Goal: Information Seeking & Learning: Find specific fact

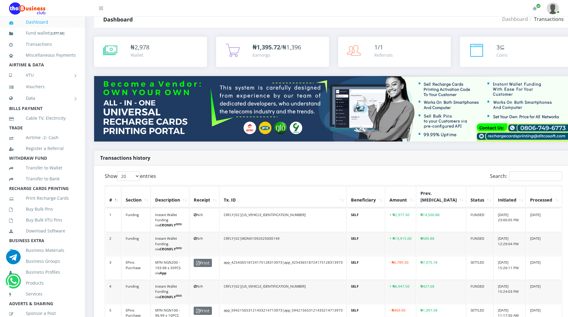
scroll to position [15, 0]
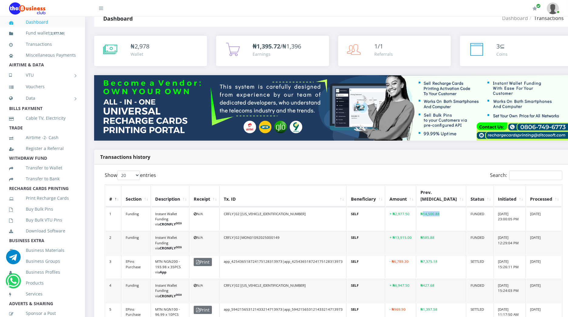
drag, startPoint x: 430, startPoint y: 212, endPoint x: 446, endPoint y: 210, distance: 16.4
click at [446, 210] on td "₦14,500.88" at bounding box center [441, 219] width 49 height 23
copy td "14,500.88"
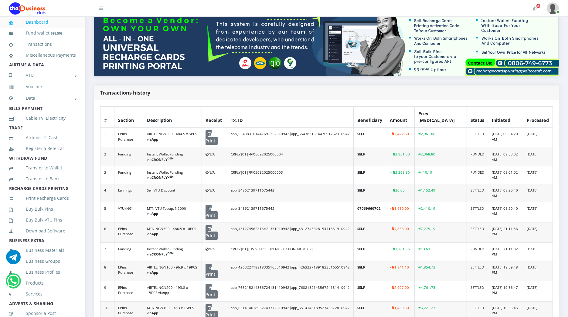
scroll to position [78, 0]
drag, startPoint x: 432, startPoint y: 172, endPoint x: 443, endPoint y: 172, distance: 11.5
click at [443, 172] on td "₦410.19" at bounding box center [441, 175] width 52 height 18
copy td "410.19"
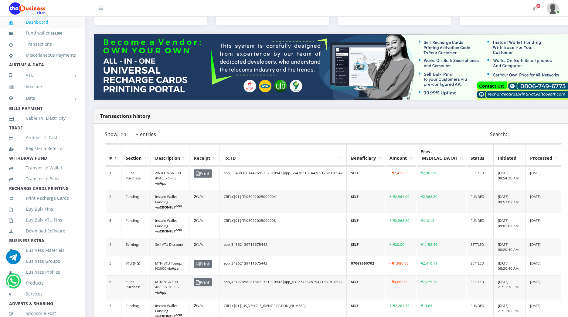
scroll to position [0, 0]
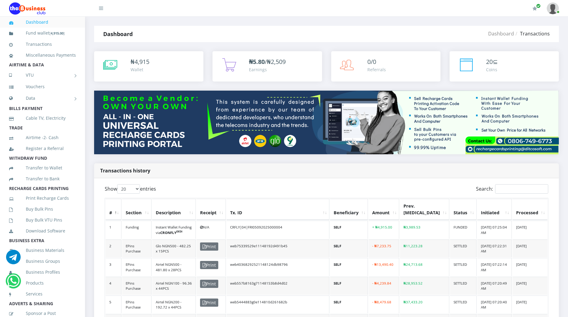
click at [550, 9] on img at bounding box center [553, 8] width 12 height 12
drag, startPoint x: 426, startPoint y: 225, endPoint x: 439, endPoint y: 224, distance: 13.7
click at [439, 224] on td "₦3,989.53" at bounding box center [424, 230] width 49 height 18
copy td "3,989.53"
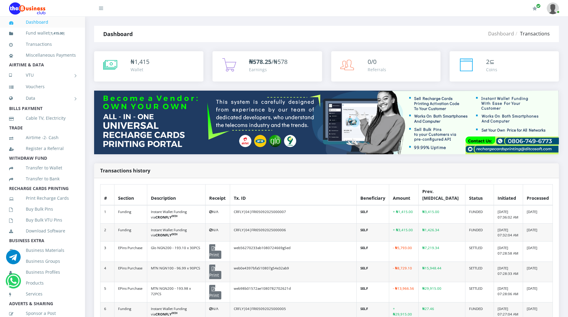
scroll to position [17, 0]
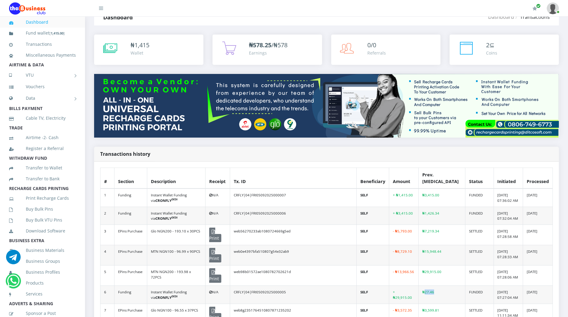
drag, startPoint x: 433, startPoint y: 229, endPoint x: 450, endPoint y: 228, distance: 17.0
click at [450, 286] on td "₦27.46" at bounding box center [442, 295] width 47 height 18
copy td "27.46"
click at [450, 286] on td "₦27.46" at bounding box center [442, 295] width 47 height 18
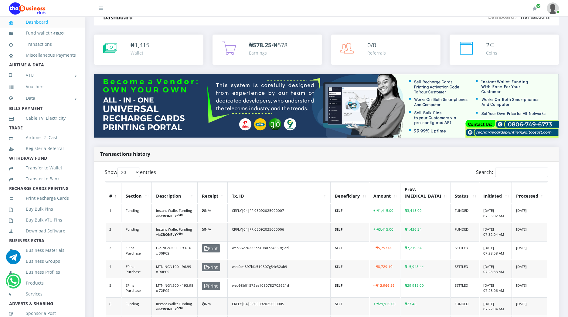
scroll to position [0, 0]
drag, startPoint x: 428, startPoint y: 172, endPoint x: 437, endPoint y: 172, distance: 8.8
click at [437, 223] on td "₦1,426.34" at bounding box center [425, 232] width 49 height 18
drag, startPoint x: 437, startPoint y: 172, endPoint x: 438, endPoint y: 189, distance: 17.3
click at [438, 242] on td "₦7,219.34" at bounding box center [425, 251] width 49 height 18
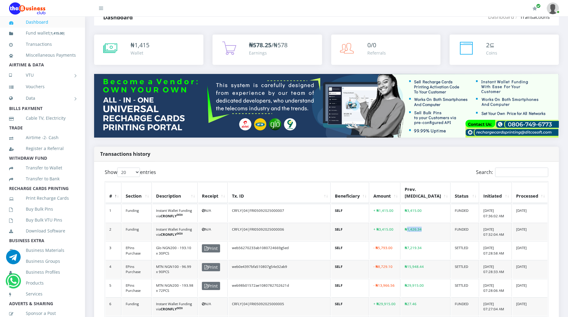
drag, startPoint x: 438, startPoint y: 189, endPoint x: 448, endPoint y: 170, distance: 21.7
click at [448, 223] on td "₦1,426.34" at bounding box center [425, 232] width 49 height 18
copy td "1,426.34"
drag, startPoint x: 429, startPoint y: 154, endPoint x: 443, endPoint y: 152, distance: 14.3
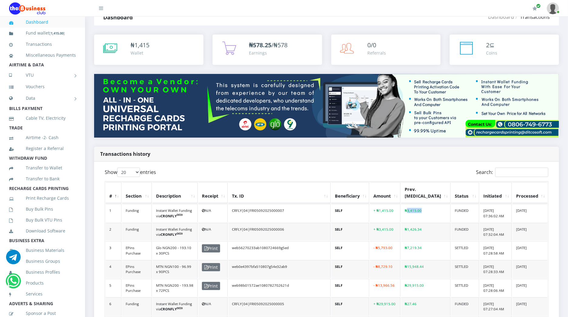
click at [443, 204] on td "₦3,415.00" at bounding box center [425, 213] width 49 height 18
copy td "3,415.00"
click at [395, 147] on div "Transactions history" at bounding box center [326, 154] width 465 height 15
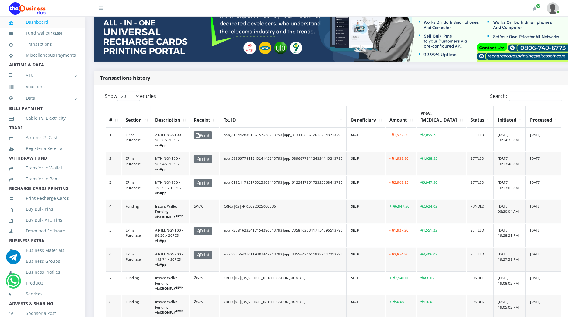
scroll to position [94, 0]
drag, startPoint x: 431, startPoint y: 203, endPoint x: 445, endPoint y: 203, distance: 14.0
click at [445, 203] on td "₦2,624.02" at bounding box center [441, 211] width 49 height 23
copy td "2,624.02"
